Goal: Task Accomplishment & Management: Use online tool/utility

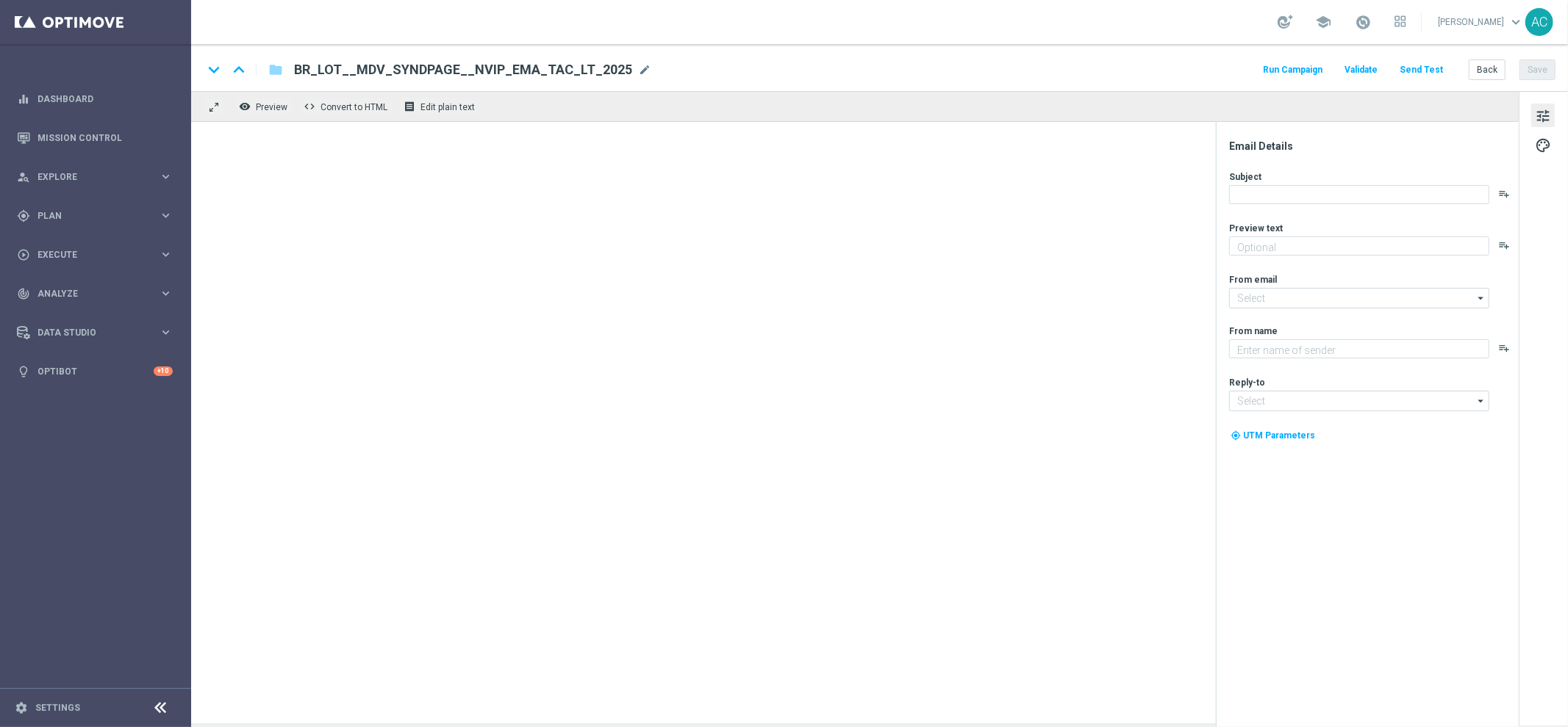
type textarea "Para o maior prêmio da história na Mega da Virada!"
type textarea "Lottoland"
type input "mail@crm.lottoland.com.br"
type input "contato@lottoland.com.br"
type textarea "Não fique de fora."
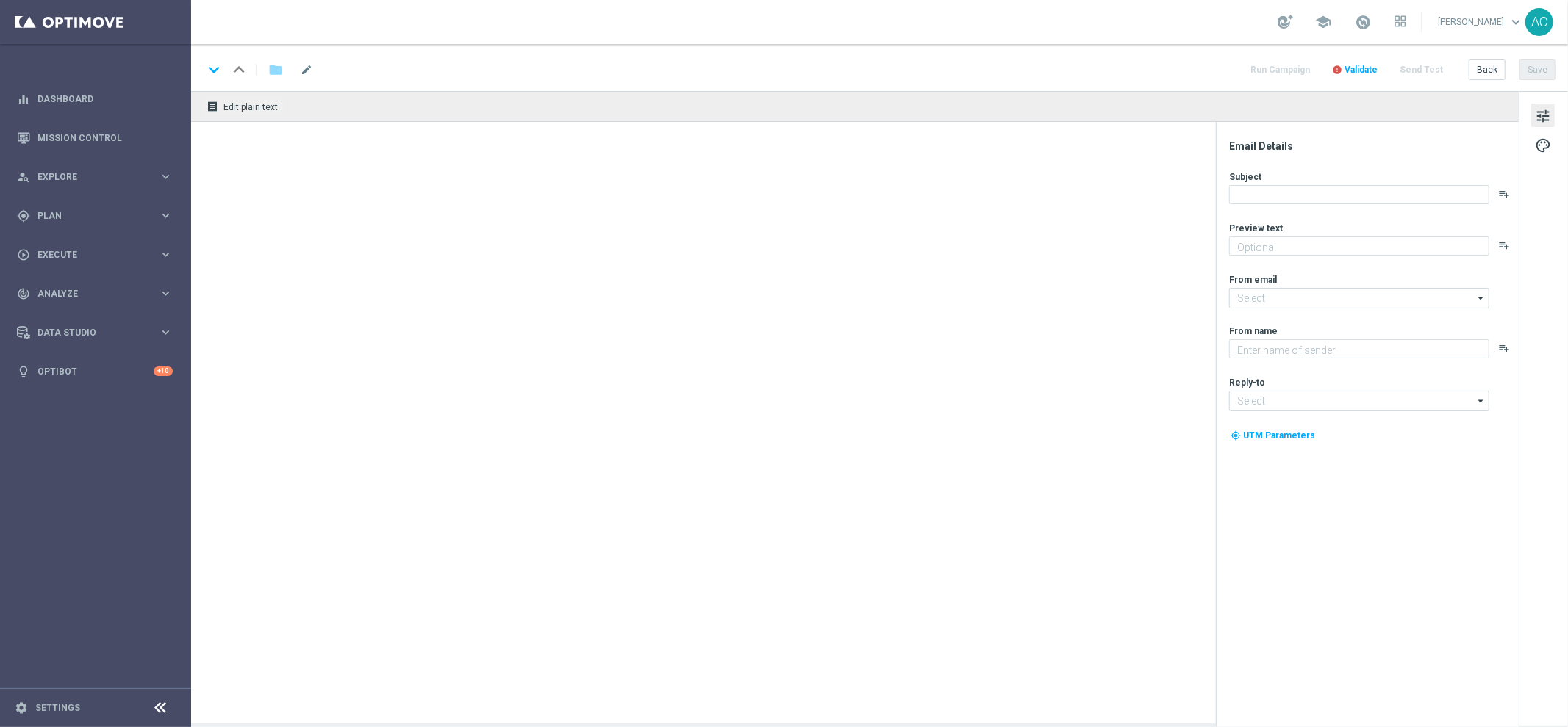
type input "mail@crm.lottoland.com.br"
type textarea "Lottoland.com.br"
type input "contato@lottoland.com.br"
